Goal: Task Accomplishment & Management: Complete application form

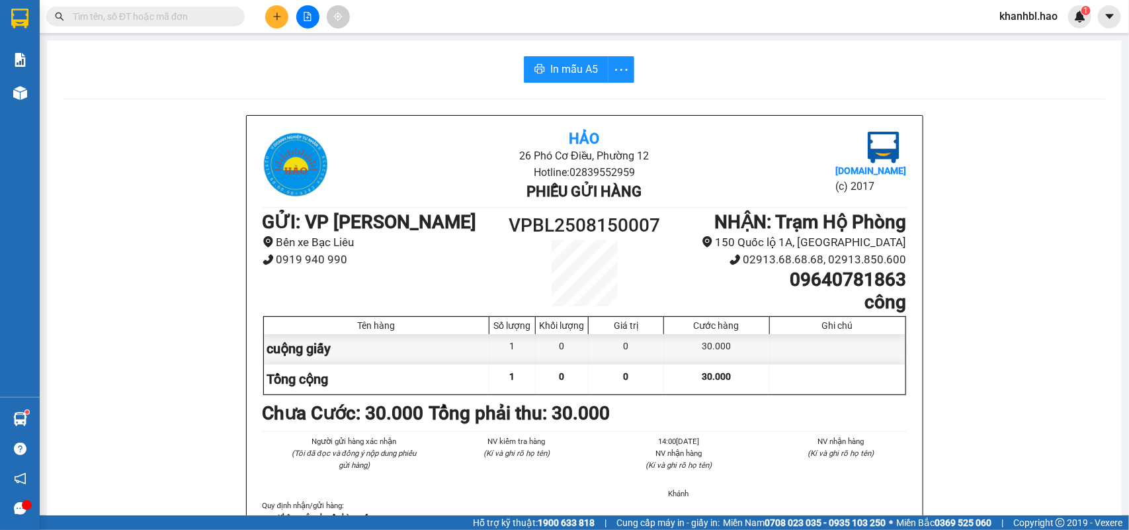
click at [279, 12] on icon "plus" at bounding box center [276, 16] width 9 height 9
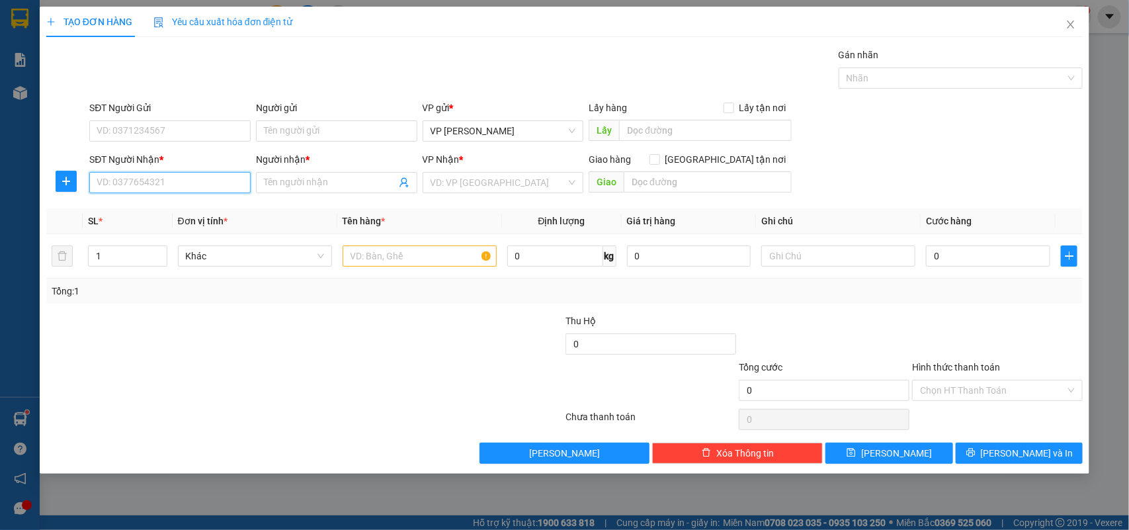
click at [196, 181] on input "SĐT Người Nhận *" at bounding box center [169, 182] width 161 height 21
click at [197, 183] on input "SĐT Người Nhận *" at bounding box center [169, 182] width 161 height 21
type input "0946696881"
click at [159, 207] on div "0946696881 - khang" at bounding box center [170, 209] width 146 height 15
type input "khang"
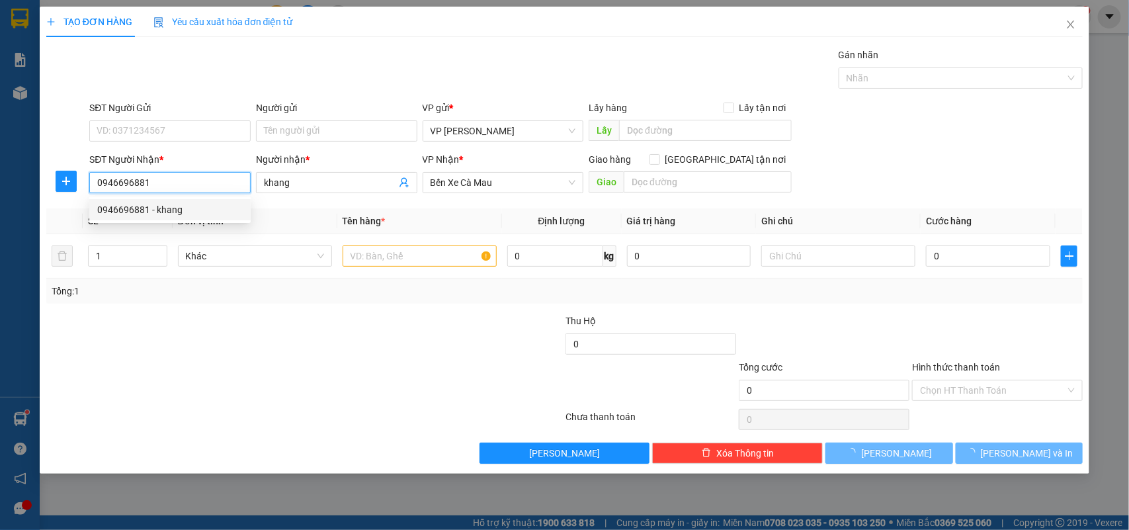
type input "30.000"
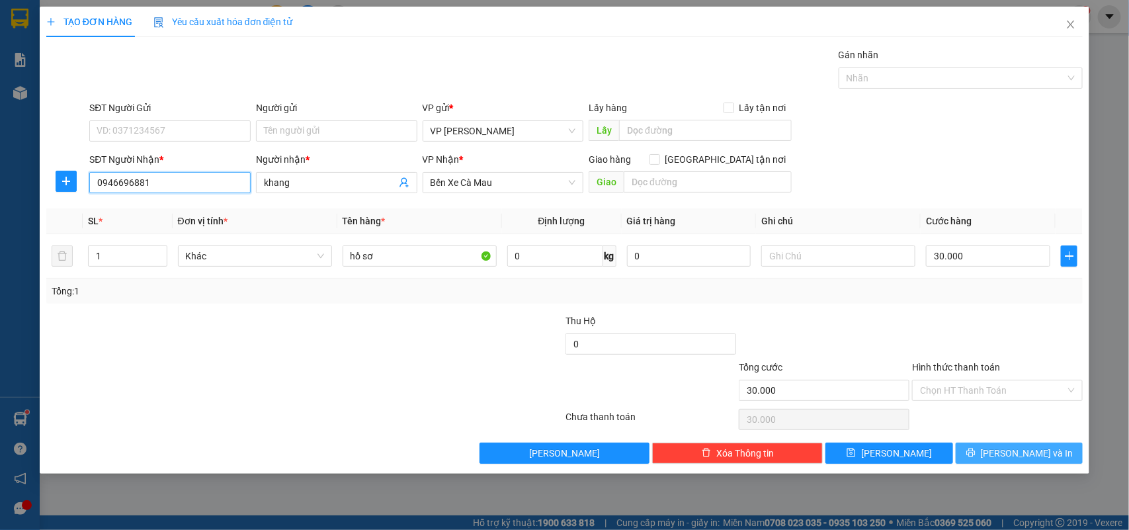
type input "0946696881"
click at [1009, 453] on span "[PERSON_NAME] và In" at bounding box center [1027, 453] width 93 height 15
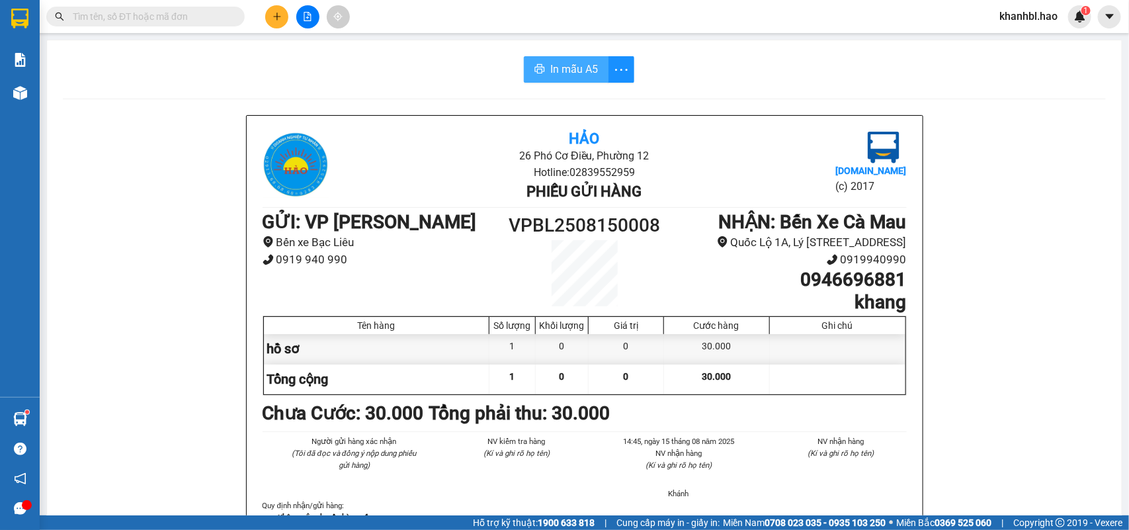
drag, startPoint x: 546, startPoint y: 63, endPoint x: 557, endPoint y: 63, distance: 11.2
click at [551, 63] on span "In mẫu A5" at bounding box center [574, 69] width 48 height 17
click at [613, 62] on icon "more" at bounding box center [621, 70] width 17 height 17
click at [595, 97] on div "In mẫu A5 theo số lượng (1)" at bounding box center [563, 98] width 114 height 15
